Goal: Task Accomplishment & Management: Manage account settings

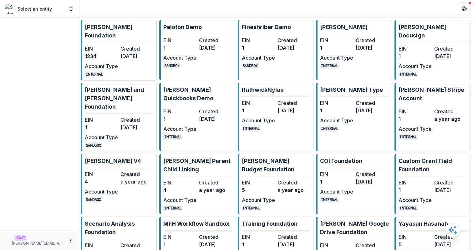
click at [131, 45] on dt "Created" at bounding box center [136, 49] width 33 height 8
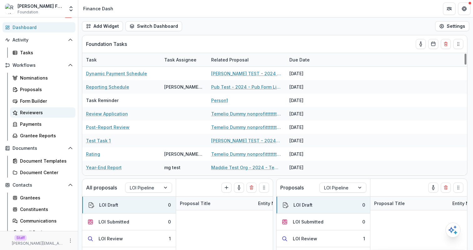
scroll to position [32, 0]
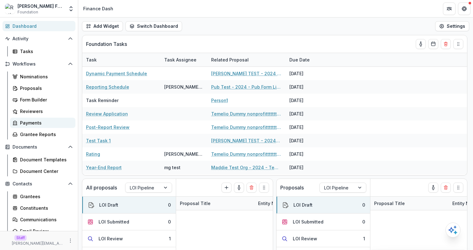
click at [36, 120] on div "Payments" at bounding box center [45, 123] width 50 height 7
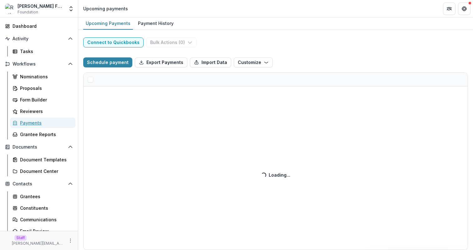
select select "******"
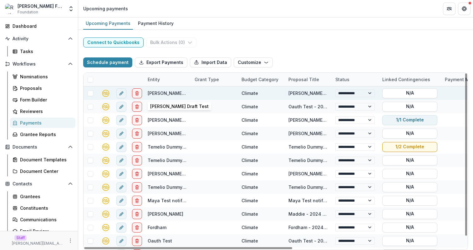
click at [161, 94] on link "Ruth Draft Test" at bounding box center [177, 93] width 58 height 5
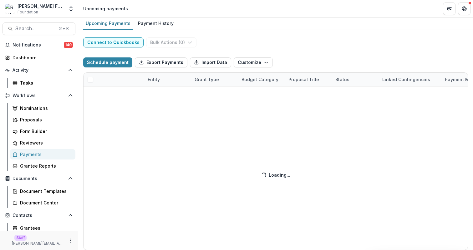
select select "******"
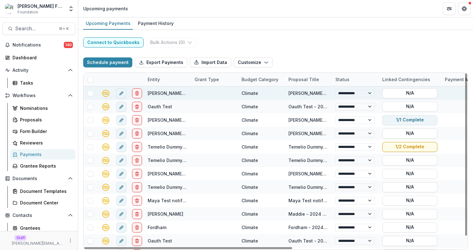
click at [156, 95] on link "Ruth Draft Test" at bounding box center [177, 93] width 58 height 5
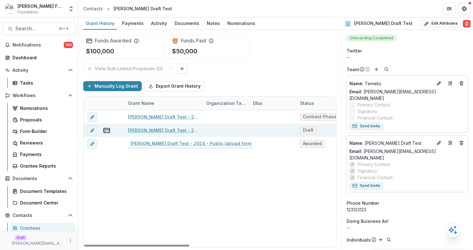
click at [187, 132] on link "Ruth Draft Test - 2024 - Public Upload form" at bounding box center [163, 130] width 71 height 7
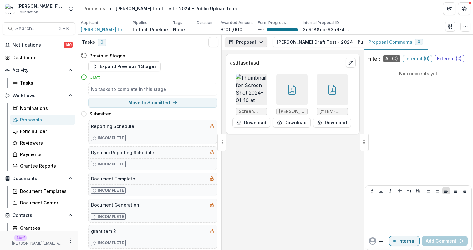
click at [260, 43] on icon "button" at bounding box center [260, 42] width 5 height 5
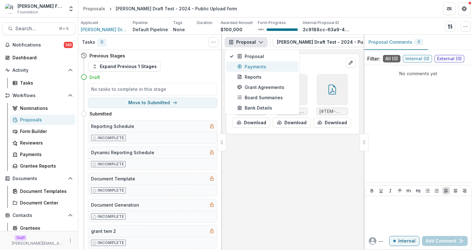
click at [263, 71] on button "Payments" at bounding box center [262, 67] width 72 height 10
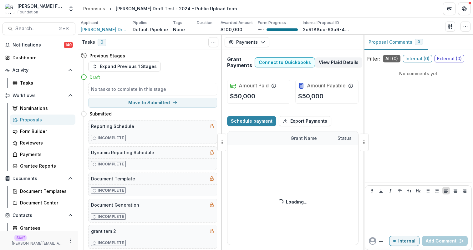
select select "****"
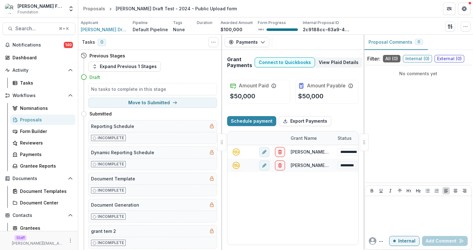
select select "****"
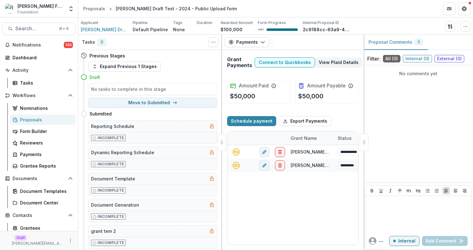
click at [266, 9] on header "Proposals Ruth Draft Test - 2024 - Public Upload form" at bounding box center [275, 8] width 395 height 17
select select "****"
click at [266, 9] on header "Proposals Ruth Draft Test - 2024 - Public Upload form" at bounding box center [275, 8] width 395 height 17
select select "****"
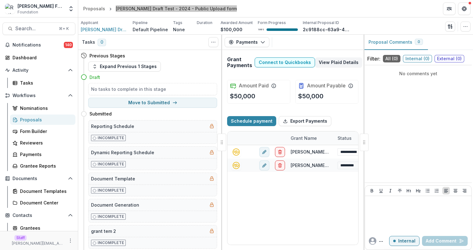
select select "****"
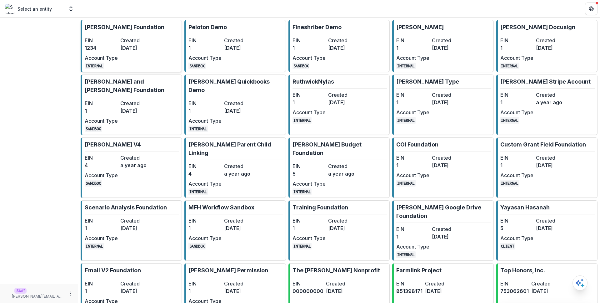
click at [138, 46] on dd "[DATE]" at bounding box center [136, 48] width 33 height 8
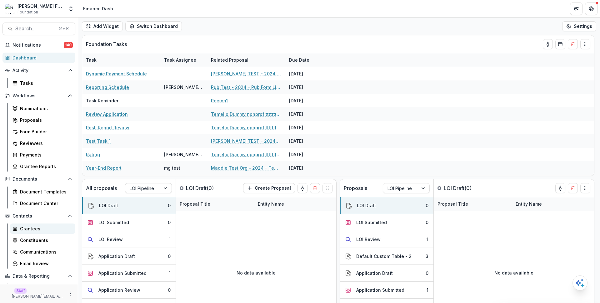
click at [30, 230] on div "Grantees" at bounding box center [45, 228] width 50 height 7
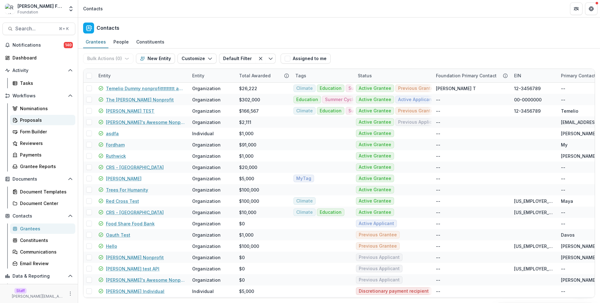
click at [37, 120] on div "Proposals" at bounding box center [45, 120] width 50 height 7
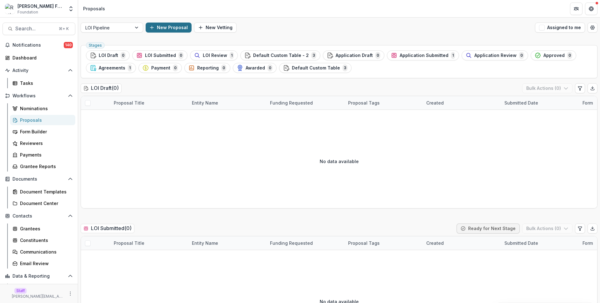
click at [165, 27] on button "New Proposal" at bounding box center [169, 28] width 46 height 10
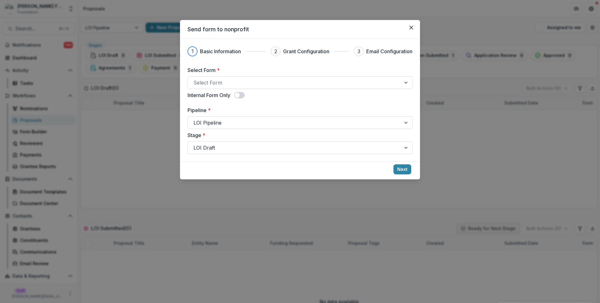
click at [275, 89] on div "Select Form * Select Form Internal Form Only Pipeline * LOI Pipeline Stage * LO…" at bounding box center [300, 110] width 225 height 88
click at [282, 85] on div at bounding box center [295, 82] width 202 height 9
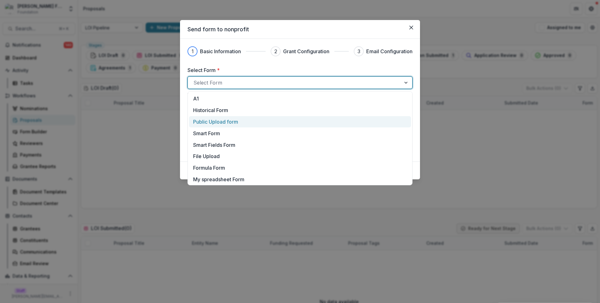
click at [290, 120] on div "Public Upload form" at bounding box center [300, 122] width 214 height 8
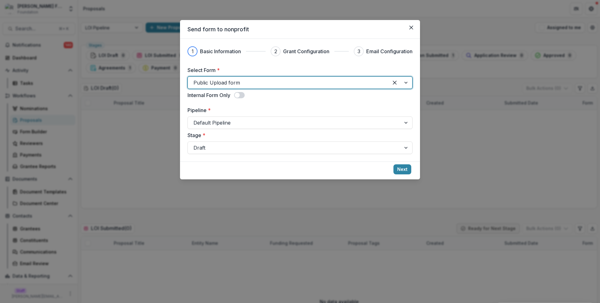
click at [314, 99] on div "Select Form * option Public Upload form, selected. Public Upload form Internal …" at bounding box center [300, 110] width 225 height 88
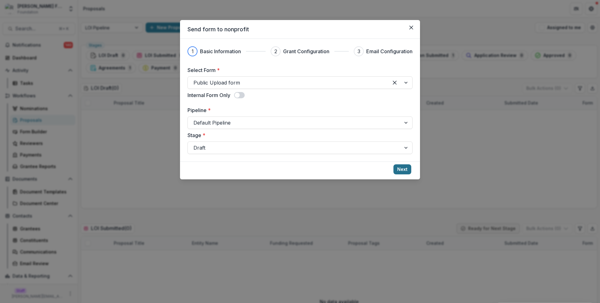
click at [399, 170] on button "Next" at bounding box center [403, 169] width 18 height 10
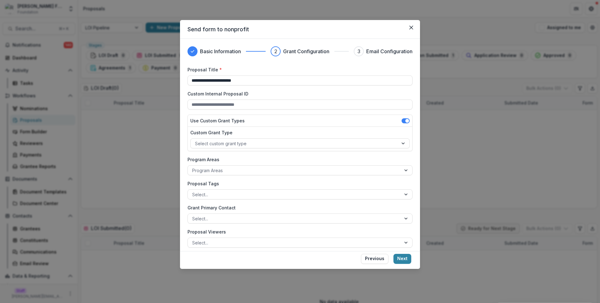
click at [451, 105] on div "**********" at bounding box center [300, 151] width 600 height 303
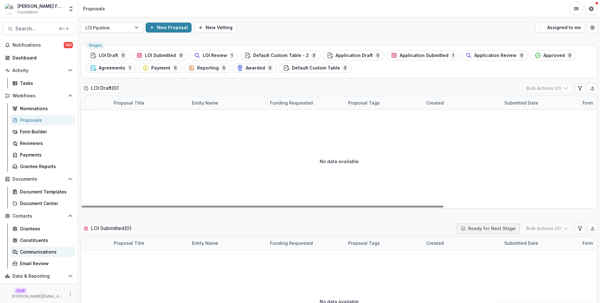
click at [54, 250] on div "Communications" at bounding box center [45, 251] width 50 height 7
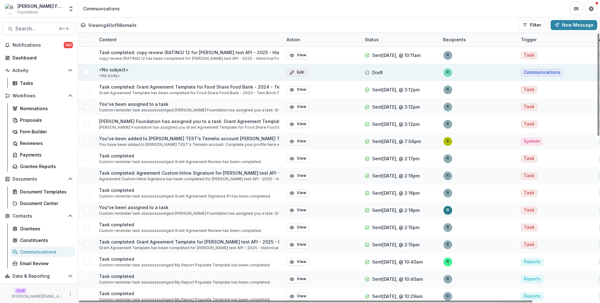
click at [299, 72] on button "Edit" at bounding box center [297, 73] width 20 height 8
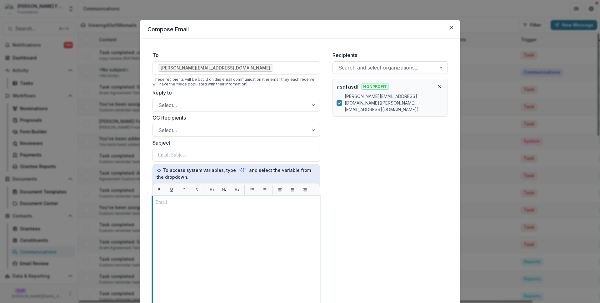
click at [232, 215] on div at bounding box center [236, 274] width 162 height 151
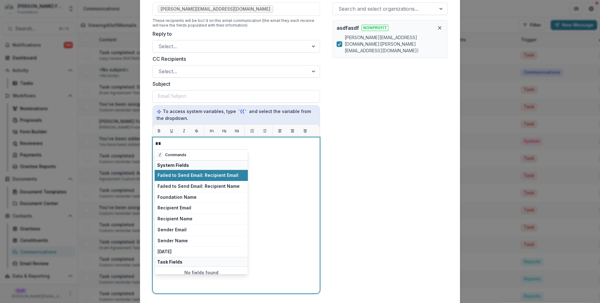
scroll to position [0, 0]
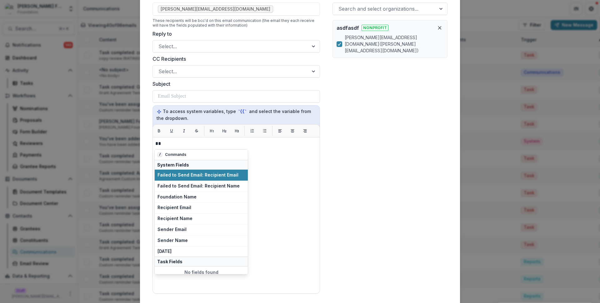
click at [63, 124] on div "Compose Email To [PERSON_NAME][EMAIL_ADDRESS][DOMAIN_NAME] These recipients wil…" at bounding box center [300, 151] width 600 height 303
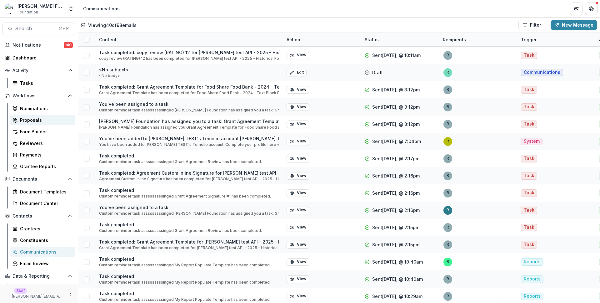
click at [52, 123] on div "Proposals" at bounding box center [45, 120] width 50 height 7
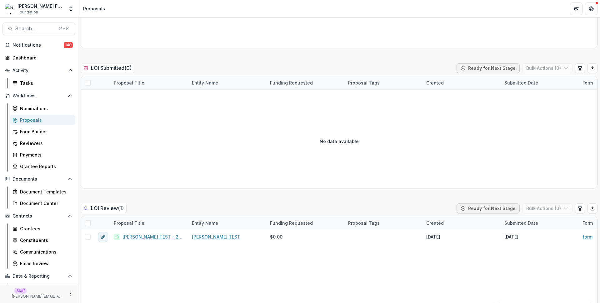
scroll to position [175, 0]
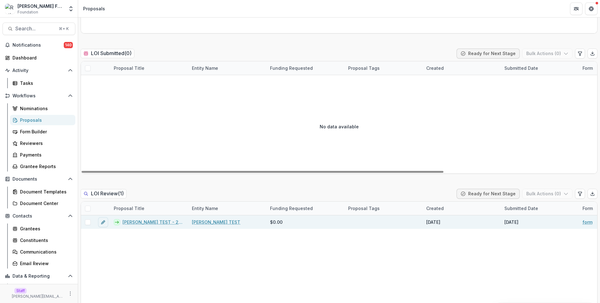
click at [166, 225] on link "[PERSON_NAME] TEST - 2024 - form" at bounding box center [154, 222] width 62 height 7
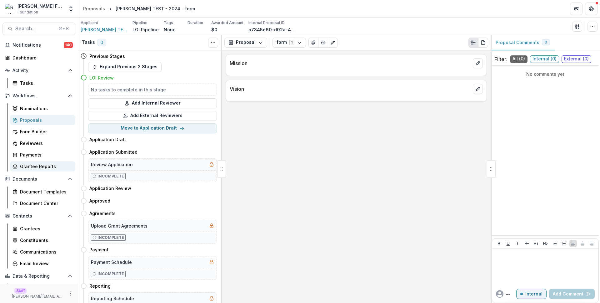
click at [33, 168] on div "Grantee Reports" at bounding box center [45, 166] width 50 height 7
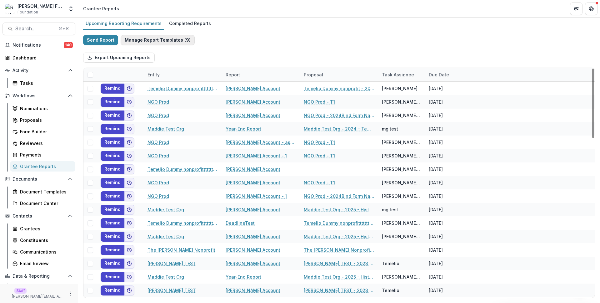
click at [148, 40] on button "Manage Report Templates ( 9 )" at bounding box center [158, 40] width 74 height 10
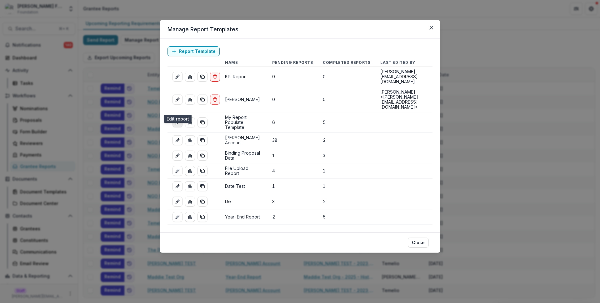
click at [178, 120] on icon "edit-report" at bounding box center [177, 122] width 5 height 5
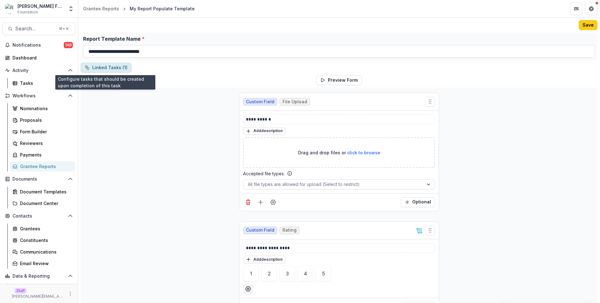
click at [118, 63] on button "Linked Tasks ( 1 )" at bounding box center [106, 68] width 51 height 10
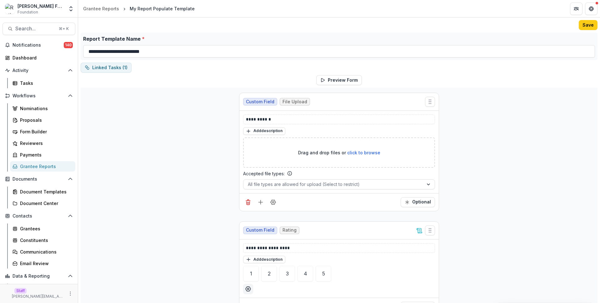
click at [63, 168] on div "Grantee Reports" at bounding box center [45, 166] width 50 height 7
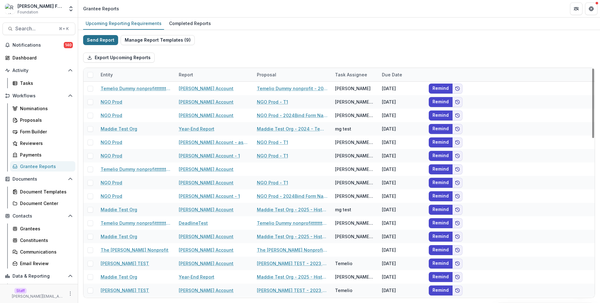
click at [105, 41] on button "Send Report" at bounding box center [100, 40] width 35 height 10
select select "********"
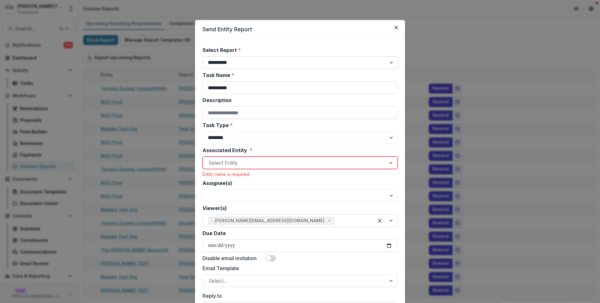
click at [221, 63] on select "**********" at bounding box center [300, 62] width 195 height 13
select select "**********"
type input "**********"
click at [263, 161] on div at bounding box center [295, 162] width 172 height 9
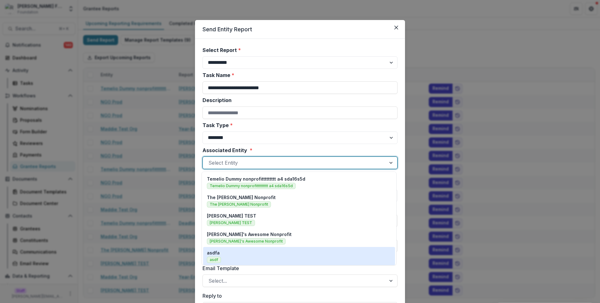
click at [281, 251] on div "asdfa asdf" at bounding box center [299, 255] width 184 height 13
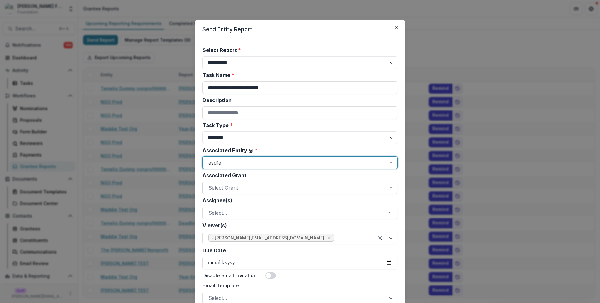
click at [321, 186] on div at bounding box center [295, 187] width 172 height 9
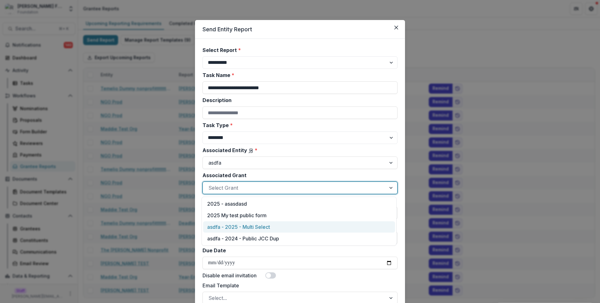
click at [324, 223] on div "asdfa - 2025 - Multi Select" at bounding box center [299, 227] width 192 height 12
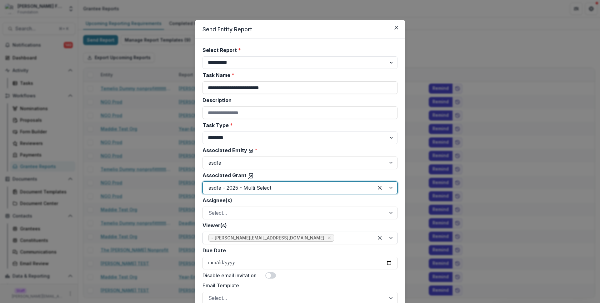
scroll to position [60, 0]
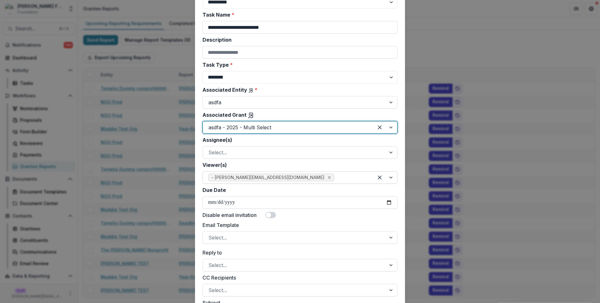
click at [272, 215] on span at bounding box center [270, 215] width 11 height 6
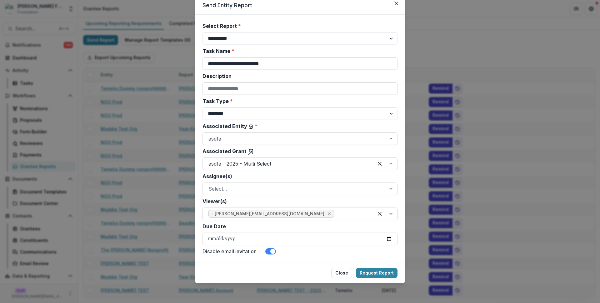
scroll to position [24, 0]
click at [374, 272] on button "Request Report" at bounding box center [377, 273] width 42 height 10
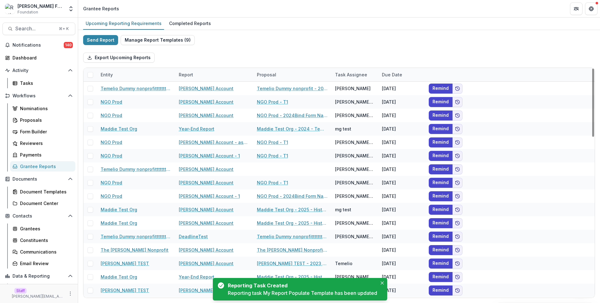
click at [226, 73] on div "Report" at bounding box center [214, 74] width 78 height 13
click at [228, 88] on input at bounding box center [213, 89] width 75 height 10
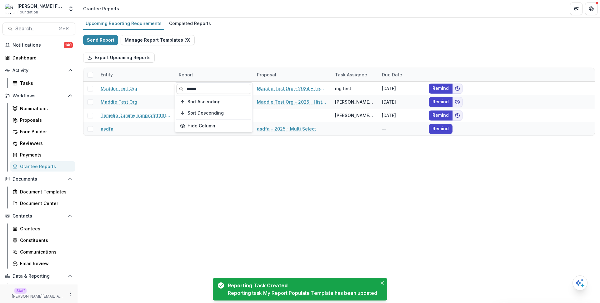
type input "******"
click at [295, 40] on div "Send Report Manage Report Templates ( 9 ) Export Upcoming Reports Entity Report…" at bounding box center [339, 85] width 512 height 101
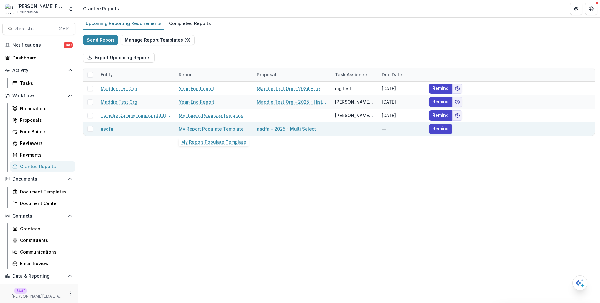
click at [230, 129] on link "My Report Populate Template" at bounding box center [211, 128] width 65 height 7
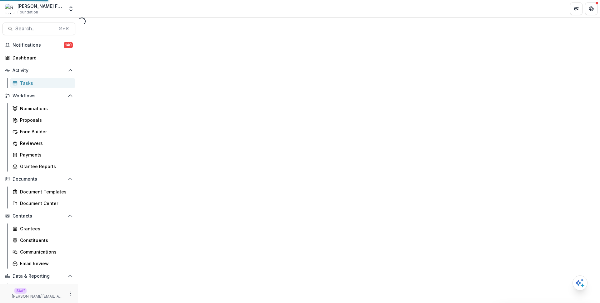
select select "********"
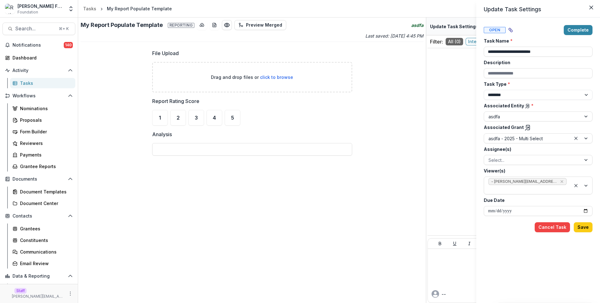
click at [218, 117] on div "**********" at bounding box center [300, 151] width 600 height 303
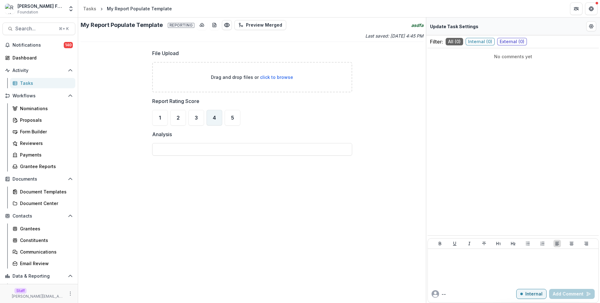
click at [213, 119] on span "4" at bounding box center [214, 117] width 3 height 5
click at [234, 148] on input "Analysis" at bounding box center [252, 149] width 200 height 13
type input "****"
click at [593, 25] on icon "Edit Form Settings" at bounding box center [591, 26] width 5 height 5
select select "********"
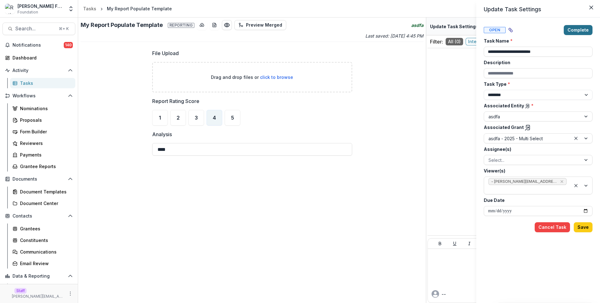
click at [573, 31] on button "Complete" at bounding box center [578, 30] width 29 height 10
select select "********"
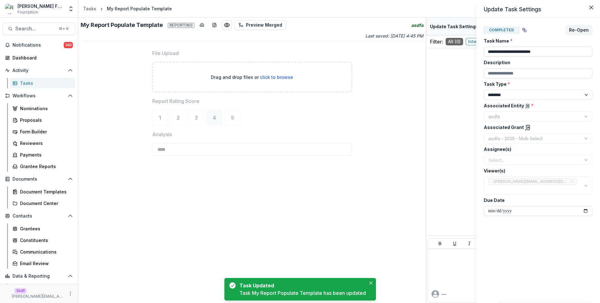
click at [525, 126] on icon at bounding box center [528, 127] width 6 height 6
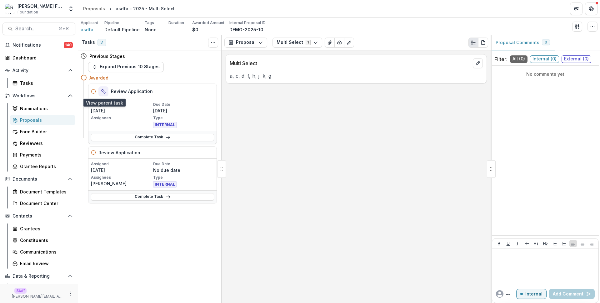
click at [104, 91] on icon "Parent task" at bounding box center [103, 91] width 5 height 5
click at [353, 114] on div "Multi Select a, c, d, f, h, j, k, g" at bounding box center [356, 176] width 269 height 253
click at [58, 121] on div "Proposals" at bounding box center [45, 120] width 50 height 7
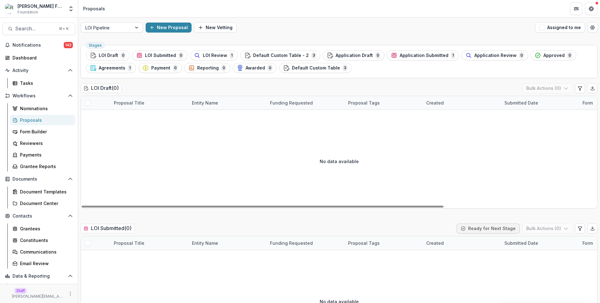
click at [149, 85] on div "LOI Draft ( 0 ) Bulk Actions ( 0 )" at bounding box center [339, 89] width 517 height 13
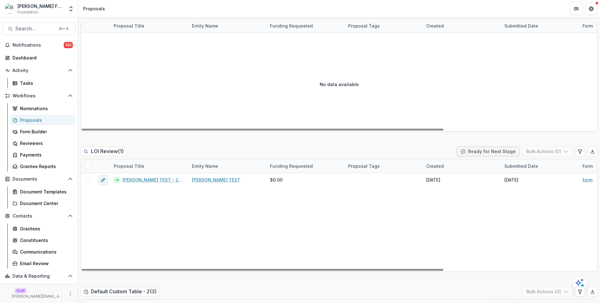
scroll to position [220, 0]
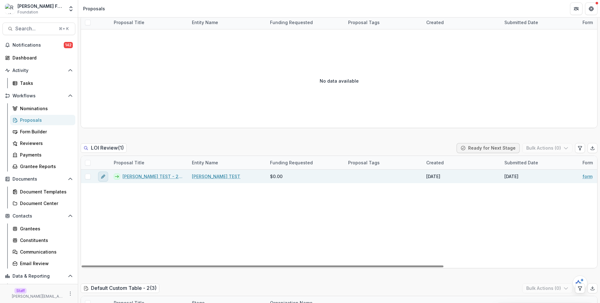
click at [104, 176] on icon "edit" at bounding box center [102, 176] width 3 height 3
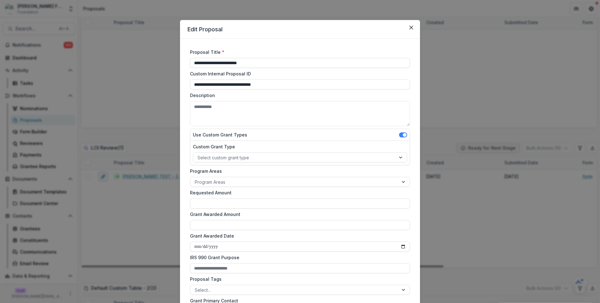
click at [121, 204] on div "**********" at bounding box center [300, 151] width 600 height 303
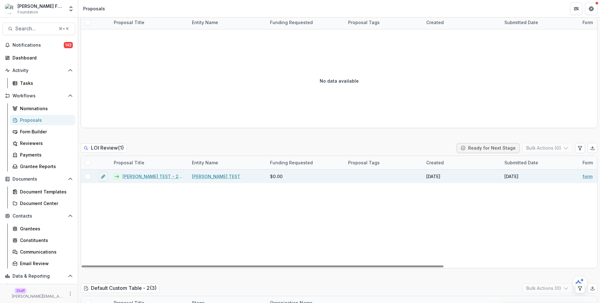
click at [207, 177] on link "[PERSON_NAME] TEST" at bounding box center [216, 176] width 48 height 7
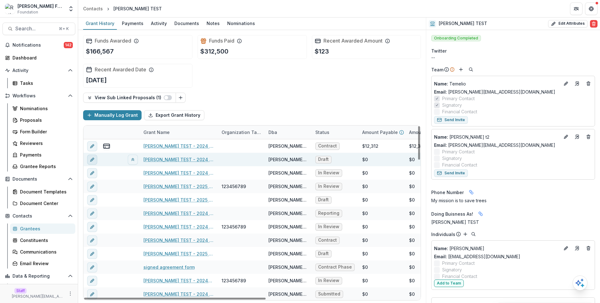
click at [93, 158] on icon "edit" at bounding box center [94, 159] width 2 height 2
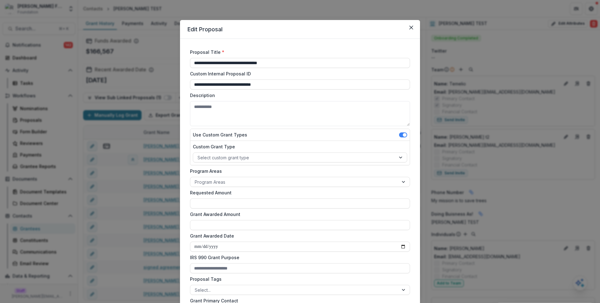
click at [169, 128] on div "**********" at bounding box center [300, 151] width 600 height 303
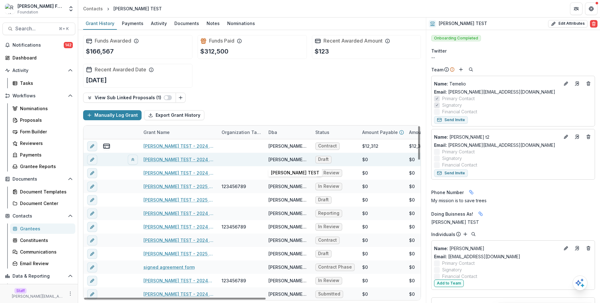
click at [285, 160] on div "[PERSON_NAME] TEST" at bounding box center [288, 159] width 39 height 7
click at [366, 160] on div "$0" at bounding box center [365, 159] width 6 height 7
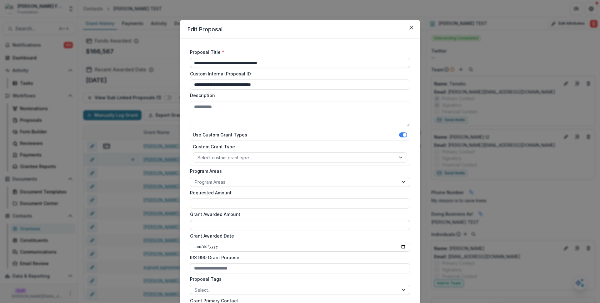
click at [125, 154] on div "**********" at bounding box center [300, 151] width 600 height 303
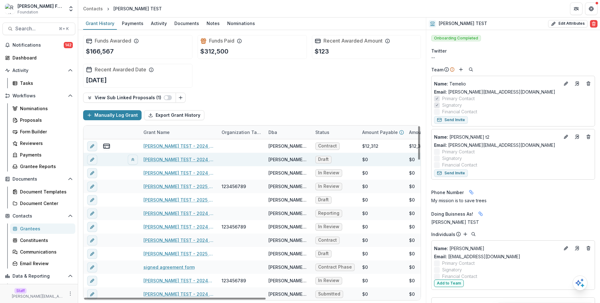
click at [122, 157] on div at bounding box center [118, 159] width 13 height 13
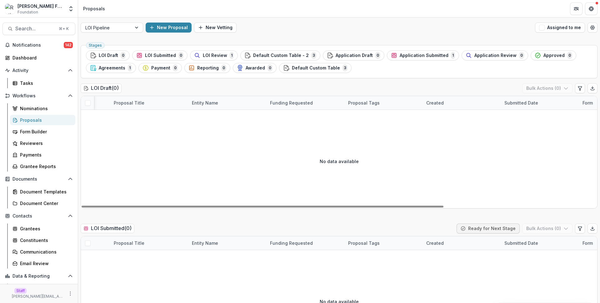
scroll to position [0, 218]
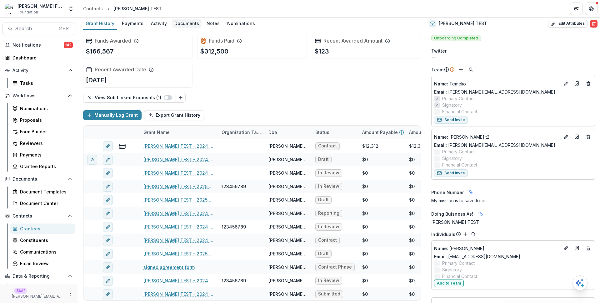
click at [185, 27] on div "Documents" at bounding box center [187, 23] width 30 height 9
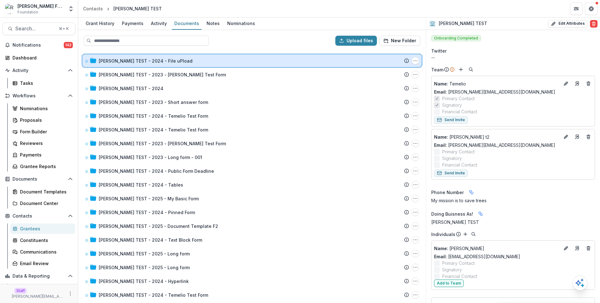
click at [193, 63] on div "[PERSON_NAME] TEST - 2024 - File uPload" at bounding box center [254, 61] width 311 height 7
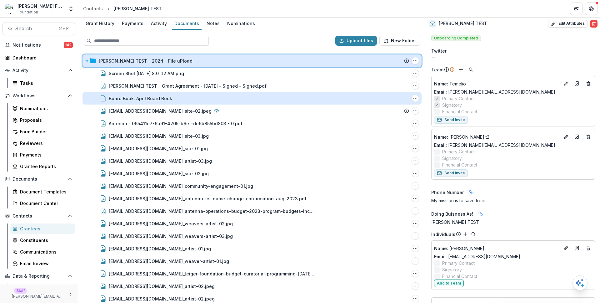
scroll to position [0, 0]
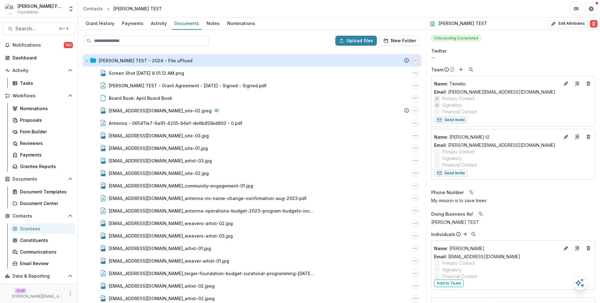
click at [415, 60] on icon "Ruthwick TEST - 2024 - File uPload Options" at bounding box center [415, 60] width 5 height 5
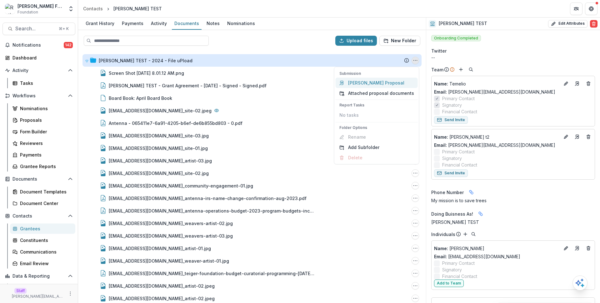
click at [380, 83] on link "[PERSON_NAME] Proposal" at bounding box center [377, 83] width 82 height 10
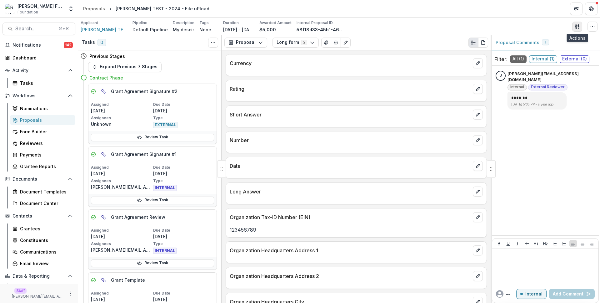
click at [577, 28] on icon "button" at bounding box center [577, 26] width 5 height 5
click at [550, 51] on button "Proposal Files" at bounding box center [547, 51] width 67 height 10
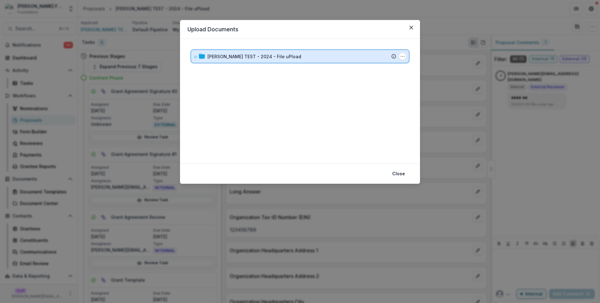
click at [347, 55] on div "[PERSON_NAME] TEST - 2024 - File uPload" at bounding box center [302, 56] width 189 height 7
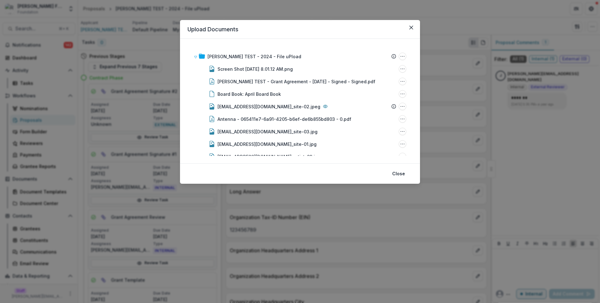
click at [434, 86] on div "Upload Documents [PERSON_NAME] TEST - 2024 - File uPload Submission Temelio Pro…" at bounding box center [300, 151] width 600 height 303
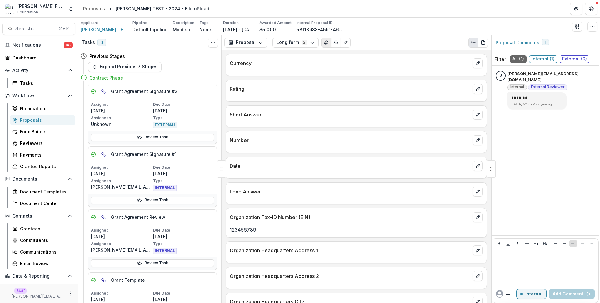
click at [324, 43] on icon "View Attached Files" at bounding box center [326, 42] width 5 height 5
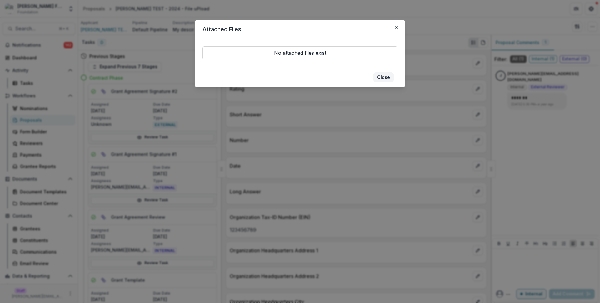
click at [386, 79] on button "Close" at bounding box center [384, 77] width 20 height 10
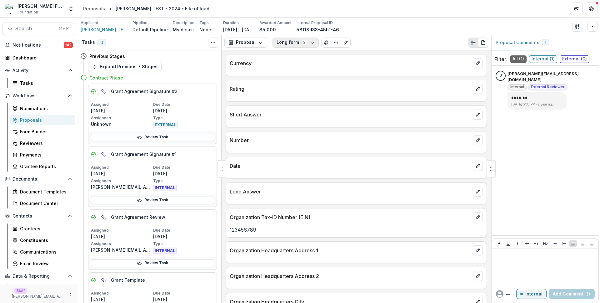
click at [281, 43] on button "Long form 2" at bounding box center [296, 43] width 46 height 10
click at [299, 63] on span "File uPload" at bounding box center [312, 66] width 57 height 7
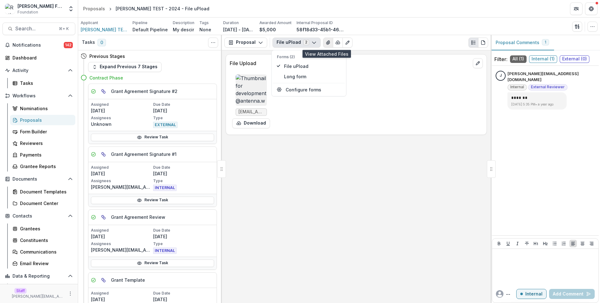
click at [326, 42] on icon "View Attached Files" at bounding box center [328, 42] width 5 height 5
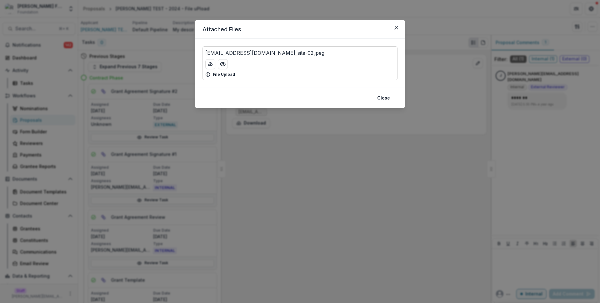
click at [327, 55] on div "[EMAIL_ADDRESS][DOMAIN_NAME]_site-02.jpeg" at bounding box center [299, 53] width 189 height 8
click at [383, 97] on button "Close" at bounding box center [384, 98] width 20 height 10
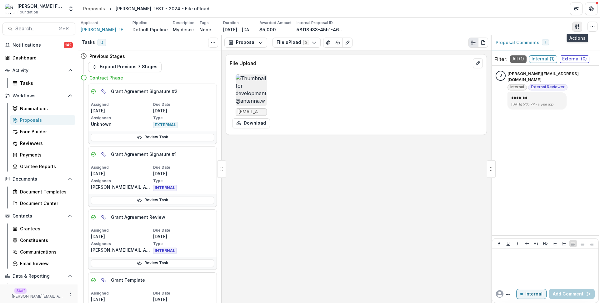
click at [580, 25] on button "button" at bounding box center [578, 27] width 10 height 10
click at [552, 49] on button "Proposal Files" at bounding box center [547, 51] width 67 height 10
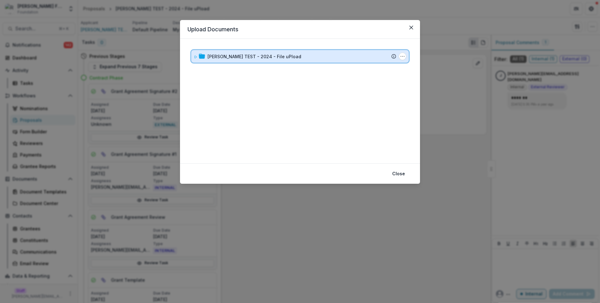
click at [290, 58] on div "[PERSON_NAME] TEST - 2024 - File uPload" at bounding box center [302, 56] width 189 height 7
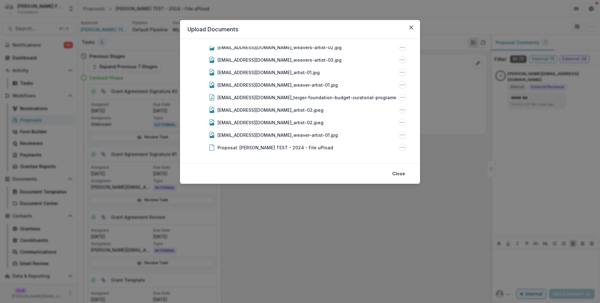
scroll to position [171, 0]
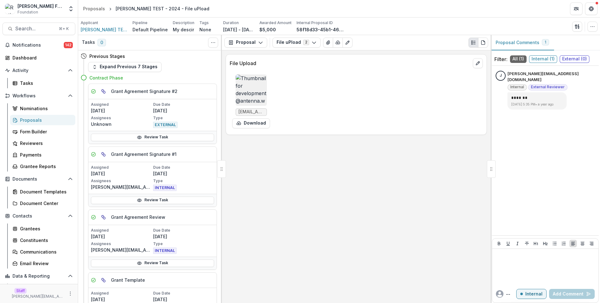
click at [374, 87] on div "[EMAIL_ADDRESS][DOMAIN_NAME]_site-02.jpeg Download" at bounding box center [324, 101] width 188 height 59
click at [364, 75] on div "[EMAIL_ADDRESS][DOMAIN_NAME]_site-02.jpeg Download" at bounding box center [324, 101] width 188 height 59
click at [244, 94] on img at bounding box center [251, 89] width 31 height 31
click at [477, 64] on icon "edit" at bounding box center [477, 62] width 3 height 3
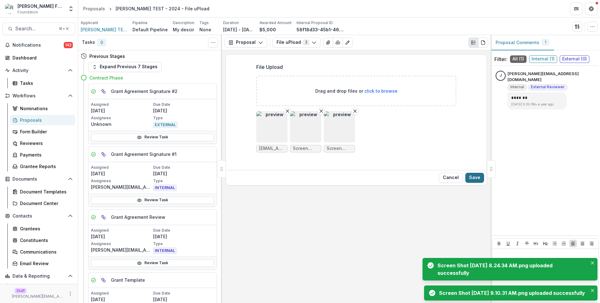
click at [476, 176] on button "Save" at bounding box center [475, 178] width 19 height 10
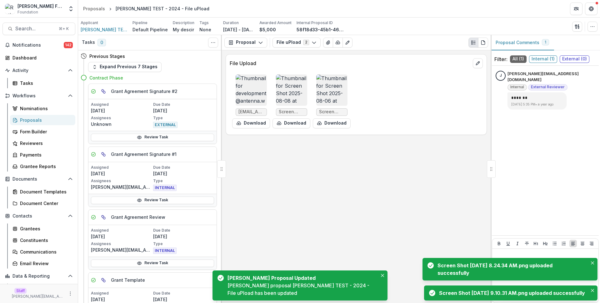
click at [429, 174] on div "File Upload [EMAIL_ADDRESS][DOMAIN_NAME]_site-02.jpeg Download Screen Shot [DAT…" at bounding box center [356, 176] width 269 height 253
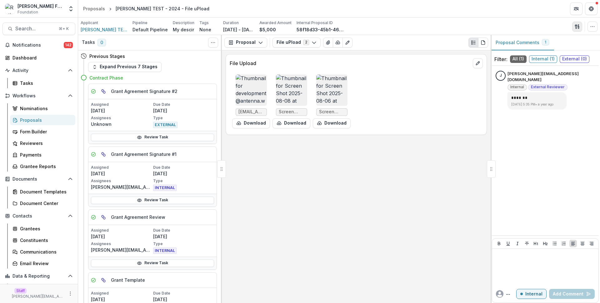
click at [578, 28] on icon "button" at bounding box center [578, 28] width 1 height 2
click at [553, 53] on button "Proposal Files" at bounding box center [547, 51] width 67 height 10
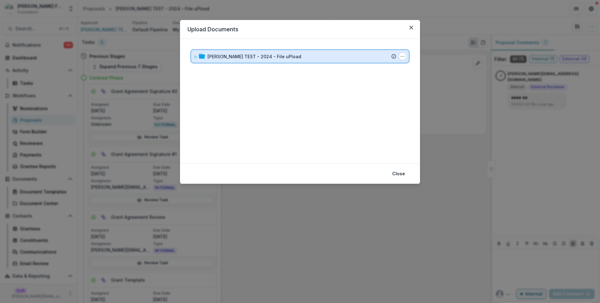
click at [315, 59] on div "[PERSON_NAME] TEST - 2024 - File uPload" at bounding box center [302, 56] width 189 height 7
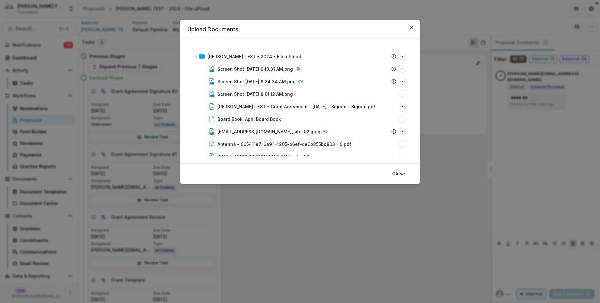
click at [441, 84] on div "Upload Documents [PERSON_NAME] TEST - 2024 - File uPload Submission Temelio Pro…" at bounding box center [300, 151] width 600 height 303
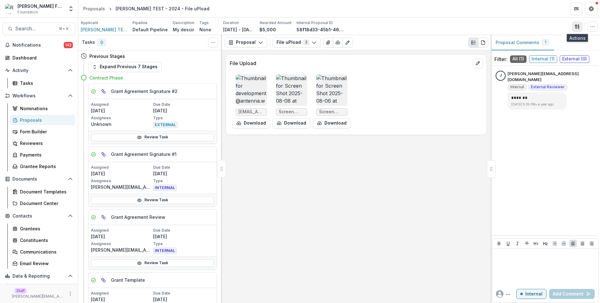
click at [578, 28] on icon "button" at bounding box center [577, 26] width 5 height 5
click at [536, 51] on button "Proposal Files" at bounding box center [547, 51] width 67 height 10
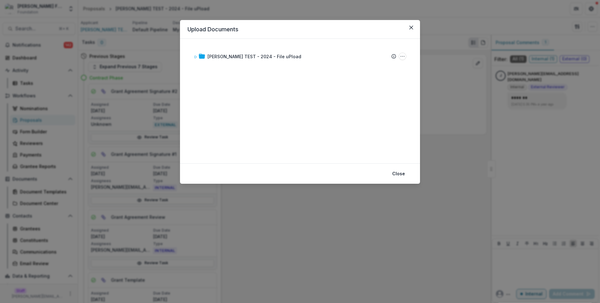
click at [339, 49] on div "[PERSON_NAME] TEST - 2024 - File uPload Submission Temelio Proposal Attached pr…" at bounding box center [300, 100] width 225 height 109
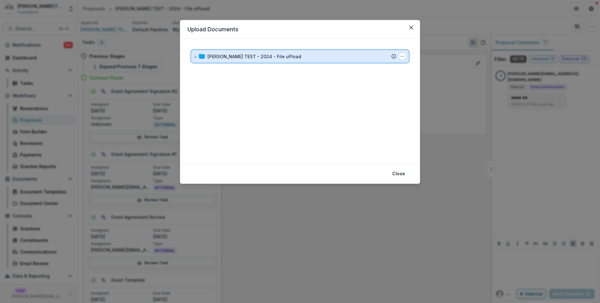
click at [340, 54] on div "[PERSON_NAME] TEST - 2024 - File uPload" at bounding box center [302, 56] width 189 height 7
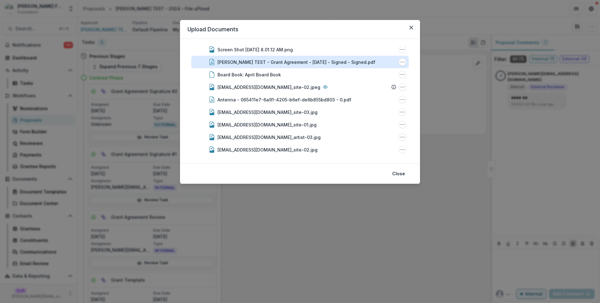
scroll to position [0, 0]
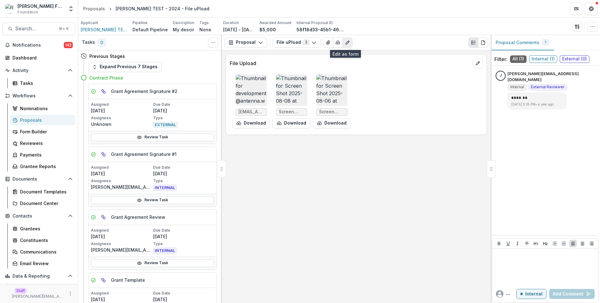
click at [345, 43] on icon "Edit as form" at bounding box center [347, 42] width 5 height 5
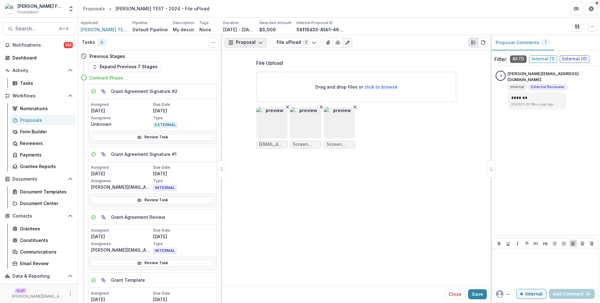
click at [247, 44] on button "Proposal" at bounding box center [246, 43] width 43 height 10
click at [257, 68] on div "Payments" at bounding box center [265, 67] width 57 height 7
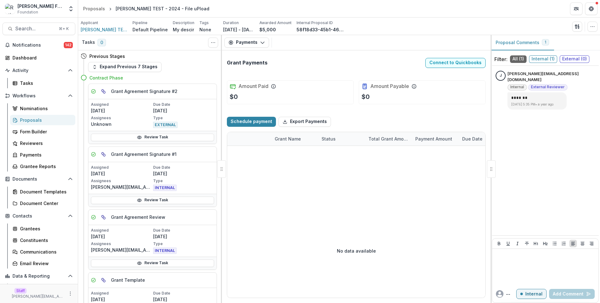
scroll to position [45, 0]
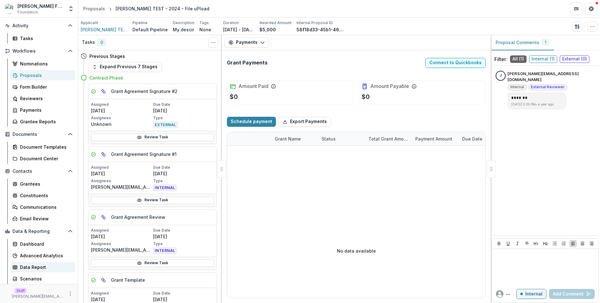
click at [49, 268] on div "Data Report" at bounding box center [45, 267] width 50 height 7
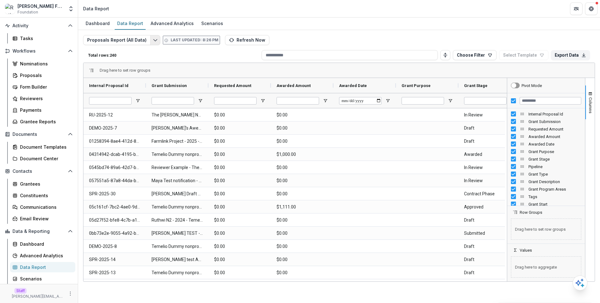
click at [153, 42] on icon "Edit selected report" at bounding box center [155, 40] width 5 height 5
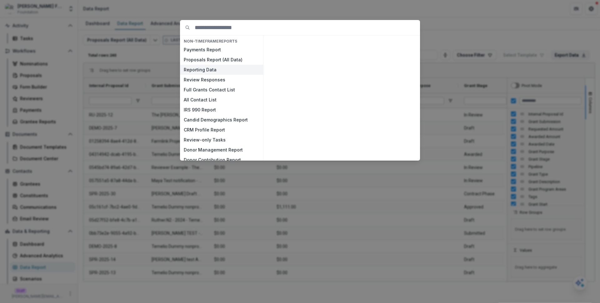
click at [192, 68] on button "Reporting Data" at bounding box center [221, 70] width 83 height 10
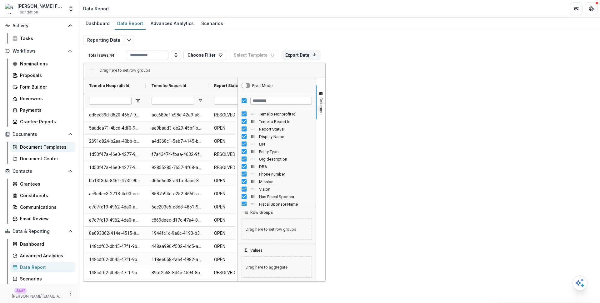
click at [48, 145] on div "Document Templates" at bounding box center [45, 147] width 50 height 7
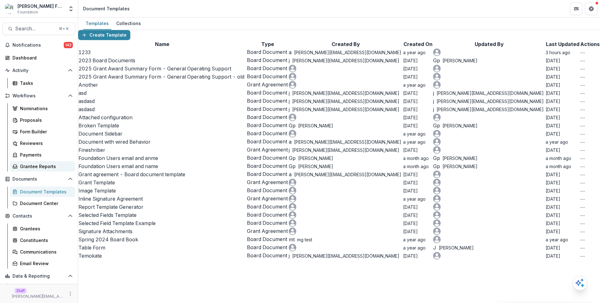
click at [38, 170] on link "Grantee Reports" at bounding box center [42, 166] width 65 height 10
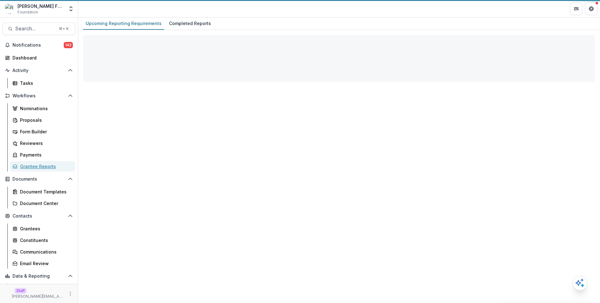
click at [38, 170] on link "Grantee Reports" at bounding box center [42, 166] width 65 height 10
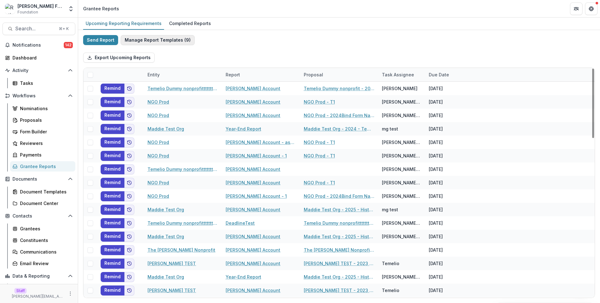
click at [125, 42] on button "Manage Report Templates ( 9 )" at bounding box center [158, 40] width 74 height 10
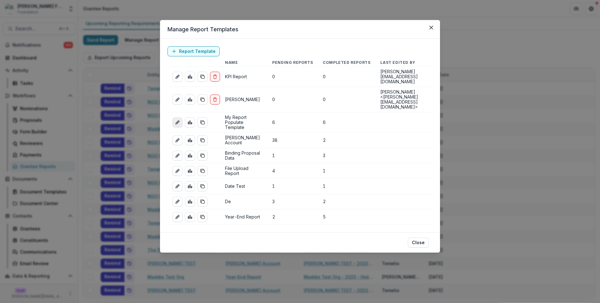
click at [179, 120] on icon "edit-report" at bounding box center [177, 122] width 5 height 5
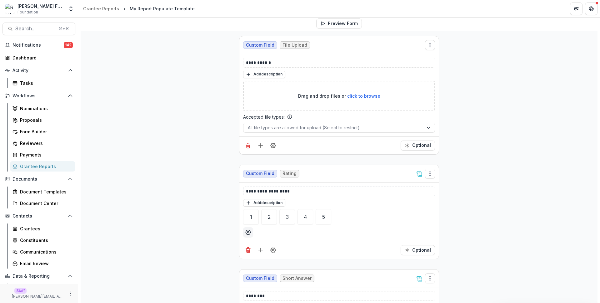
scroll to position [57, 0]
click at [273, 248] on icon "Field Settings" at bounding box center [273, 249] width 6 height 6
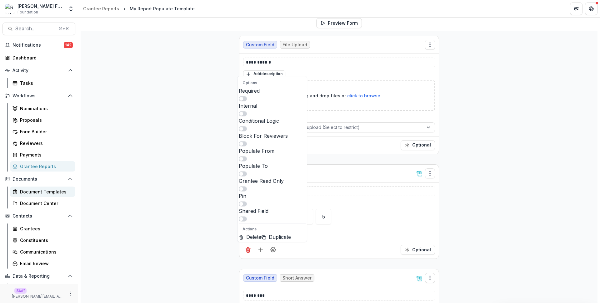
click at [59, 193] on div "Document Templates" at bounding box center [45, 191] width 50 height 7
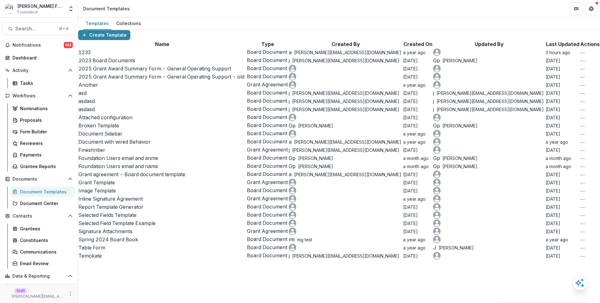
click at [91, 55] on link "1233" at bounding box center [84, 52] width 12 height 6
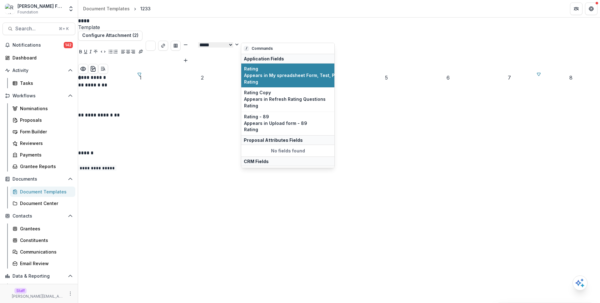
click at [273, 157] on p "******" at bounding box center [175, 153] width 194 height 8
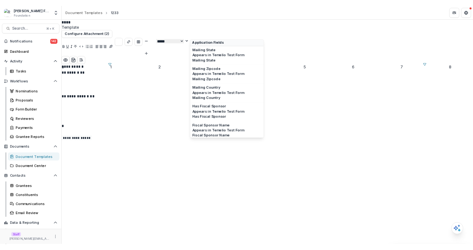
scroll to position [1844, 0]
